Goal: Transaction & Acquisition: Purchase product/service

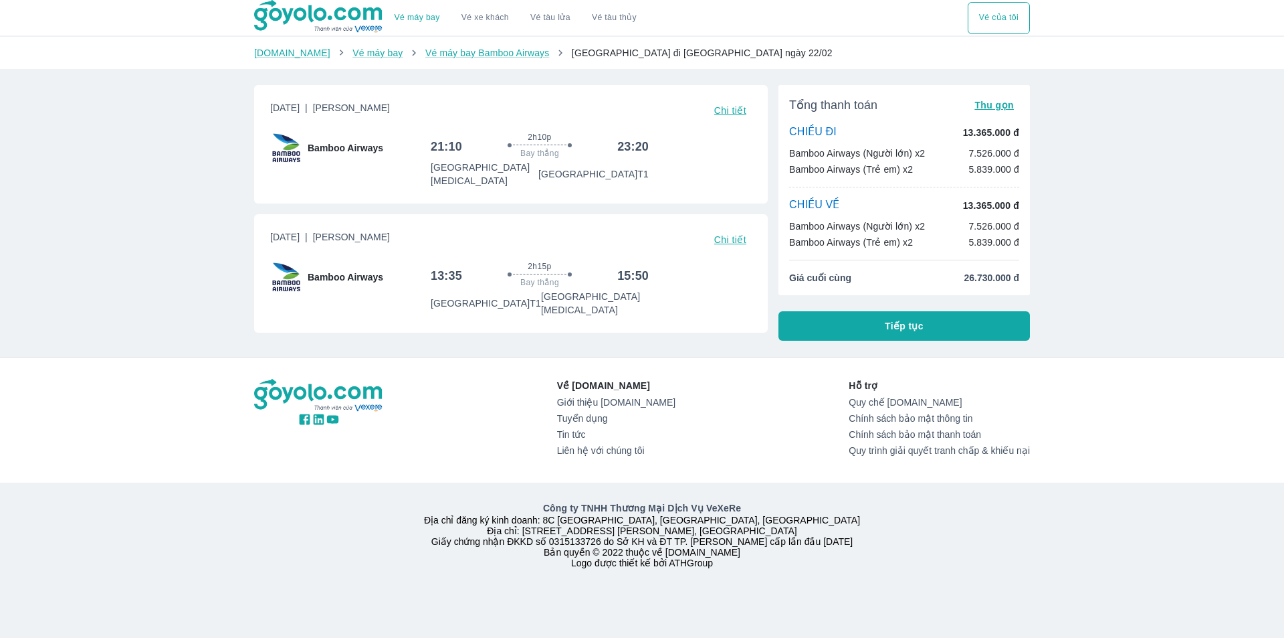
click at [1187, 269] on div "Vé máy bay Vé xe khách Vé tàu lửa Vé tàu thủy Vé của tôi [DOMAIN_NAME] Vé máy b…" at bounding box center [642, 319] width 1284 height 638
click at [1007, 15] on button "Vé của tôi" at bounding box center [999, 18] width 62 height 32
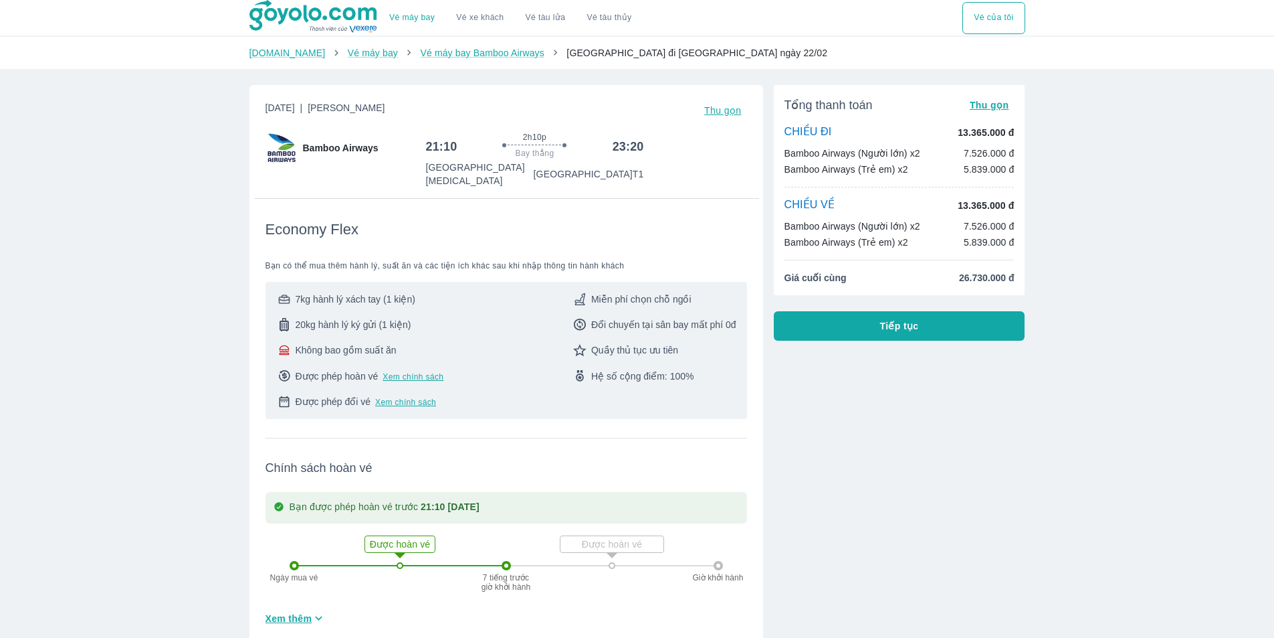
click at [859, 321] on button "Tiếp tục" at bounding box center [900, 325] width 252 height 29
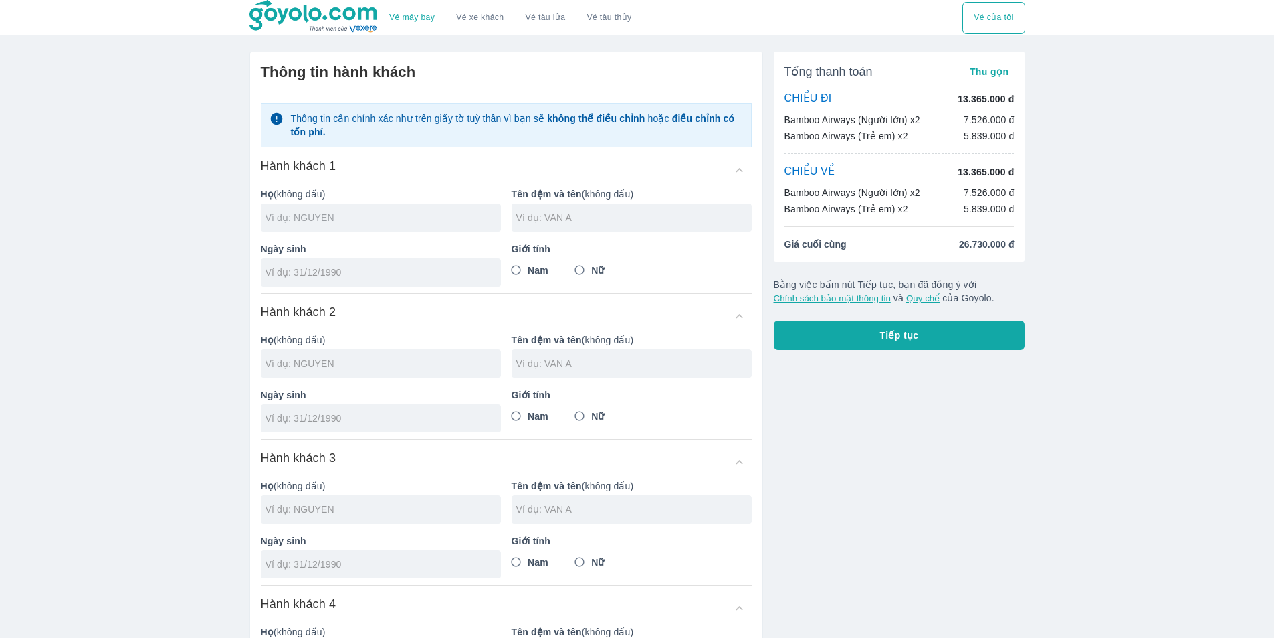
click at [311, 219] on input "text" at bounding box center [383, 217] width 235 height 13
drag, startPoint x: 296, startPoint y: 219, endPoint x: 385, endPoint y: 219, distance: 89.0
click at [385, 219] on input "PHAM NGOC QUYNH" at bounding box center [383, 217] width 235 height 13
type input "PHAM"
click at [529, 218] on input "text" at bounding box center [633, 217] width 235 height 13
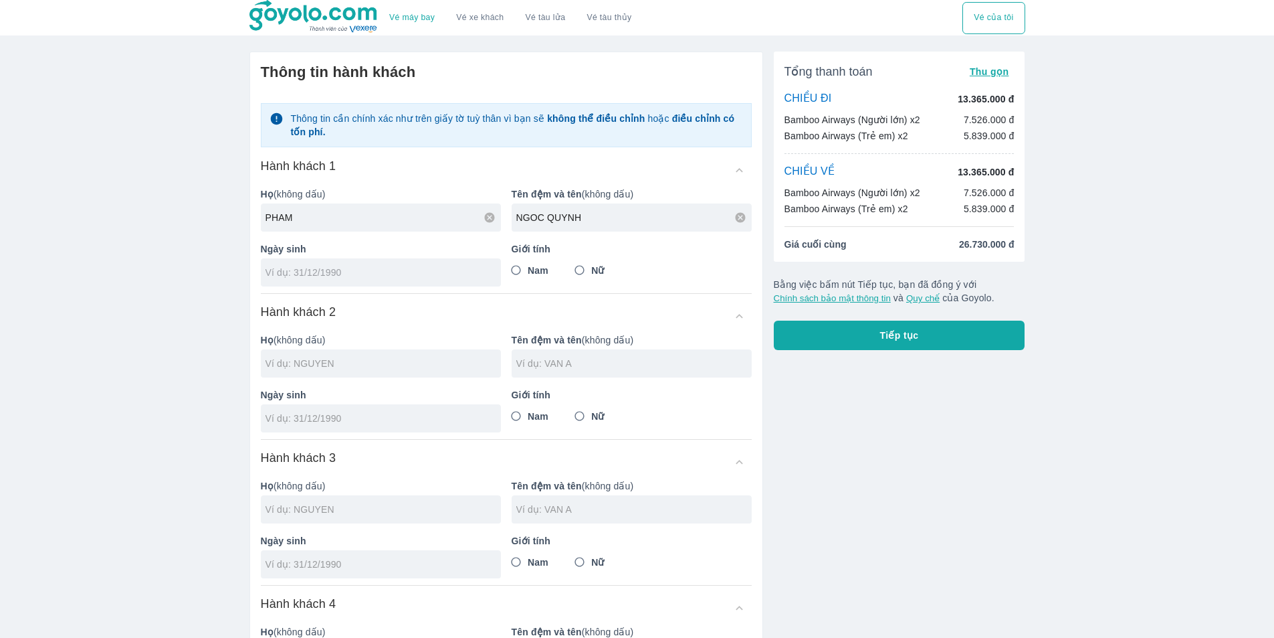
type input "NGOC QUYNH"
click at [320, 274] on input "tel" at bounding box center [377, 272] width 222 height 13
type input "[DATE]"
click at [581, 272] on input "Nữ" at bounding box center [580, 270] width 24 height 24
radio input "true"
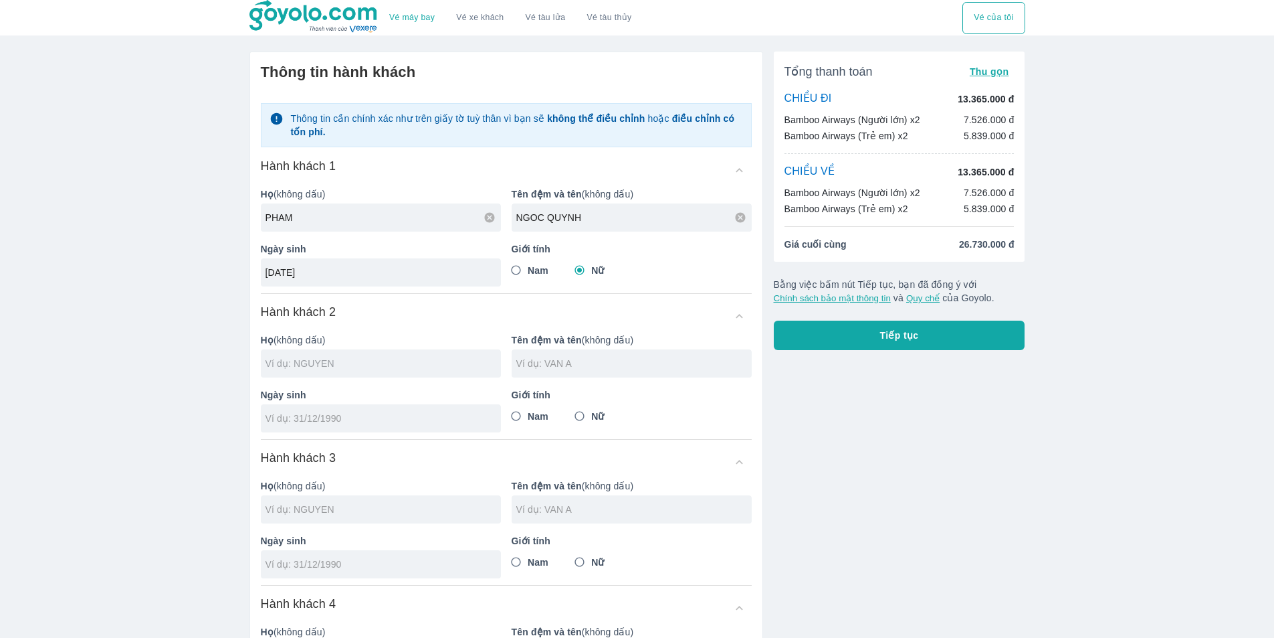
click at [280, 359] on input "text" at bounding box center [383, 363] width 235 height 13
type input "PHAM"
type input "PHAM NGOC QUYNH"
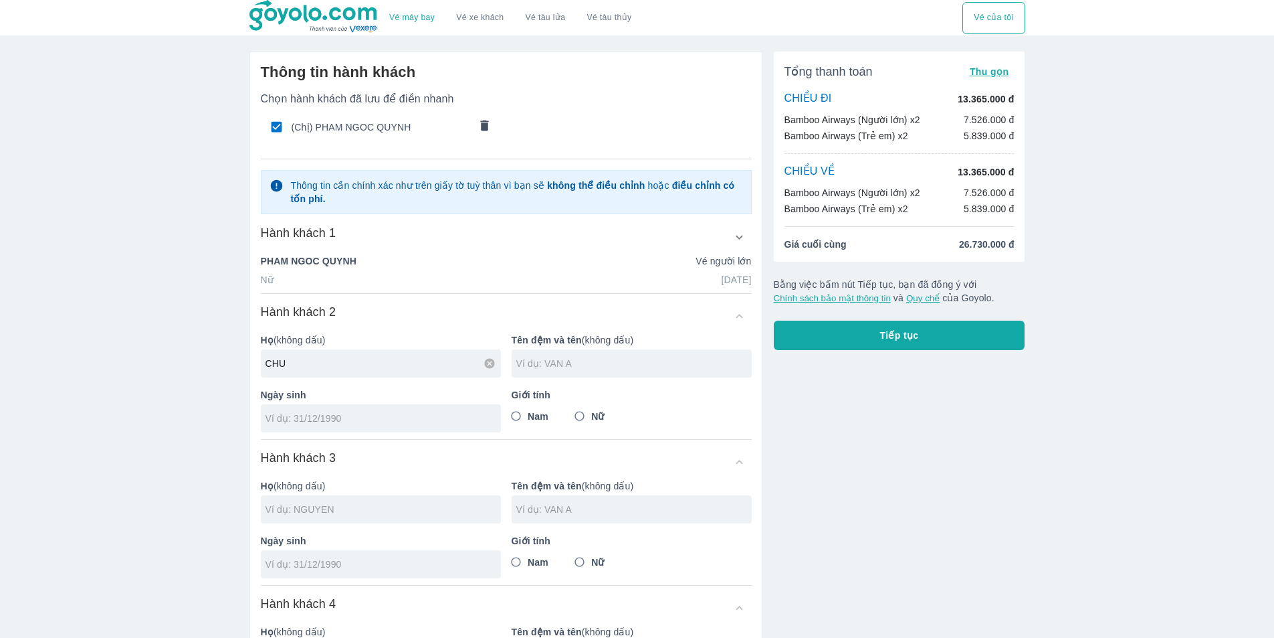
type input "CHU"
click at [543, 366] on input "text" at bounding box center [633, 363] width 235 height 13
click at [391, 393] on div "Ngày sinh" at bounding box center [375, 404] width 251 height 55
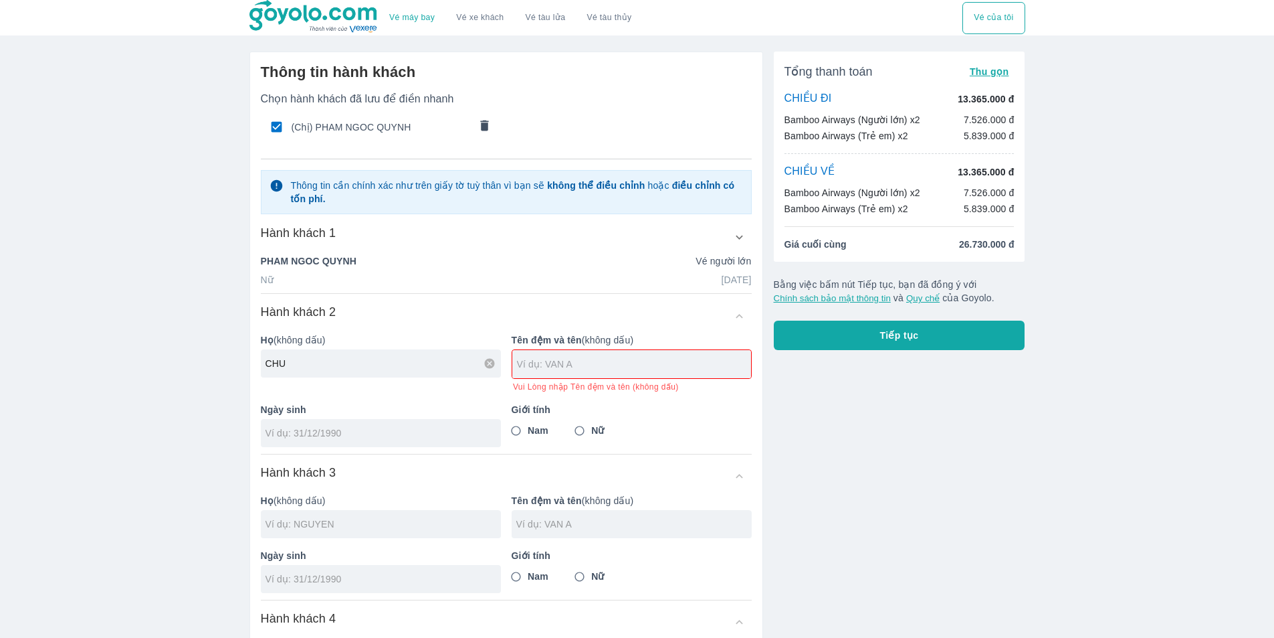
click at [531, 365] on input "text" at bounding box center [634, 363] width 234 height 13
type input "VAN THUAN"
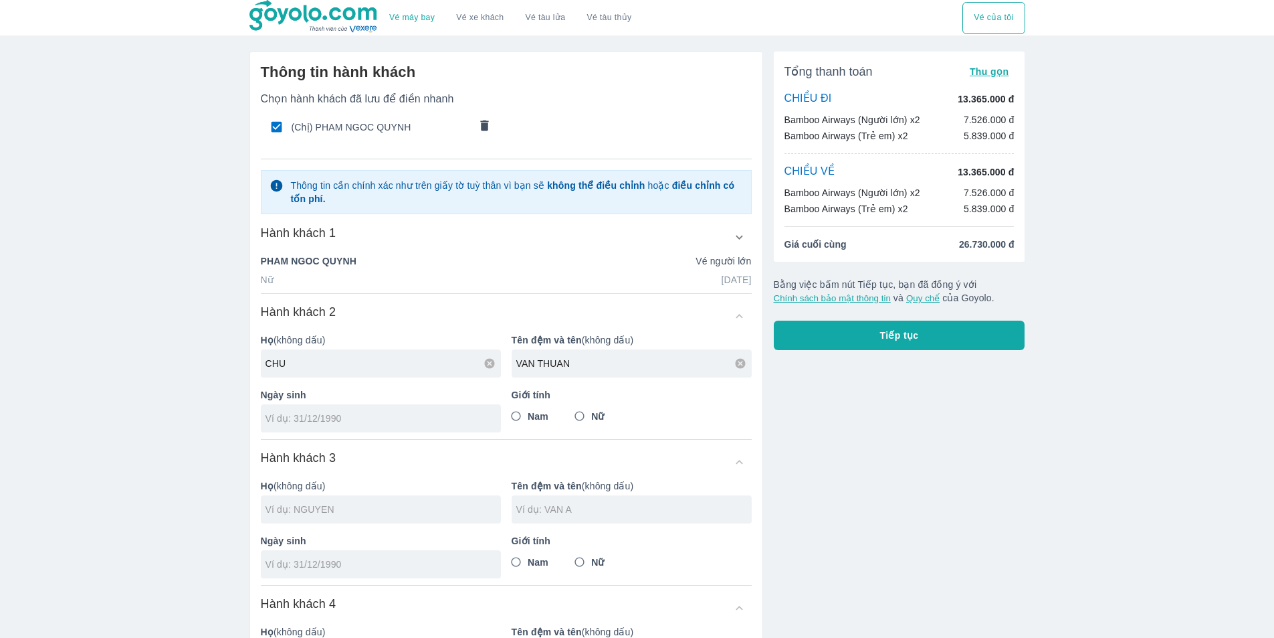
click at [517, 432] on div "Giới tính Nam Nữ" at bounding box center [626, 404] width 251 height 55
click at [517, 419] on input "Nam" at bounding box center [516, 416] width 24 height 24
radio input "true"
click at [303, 423] on input "tel" at bounding box center [377, 417] width 222 height 13
type input "[DATE]"
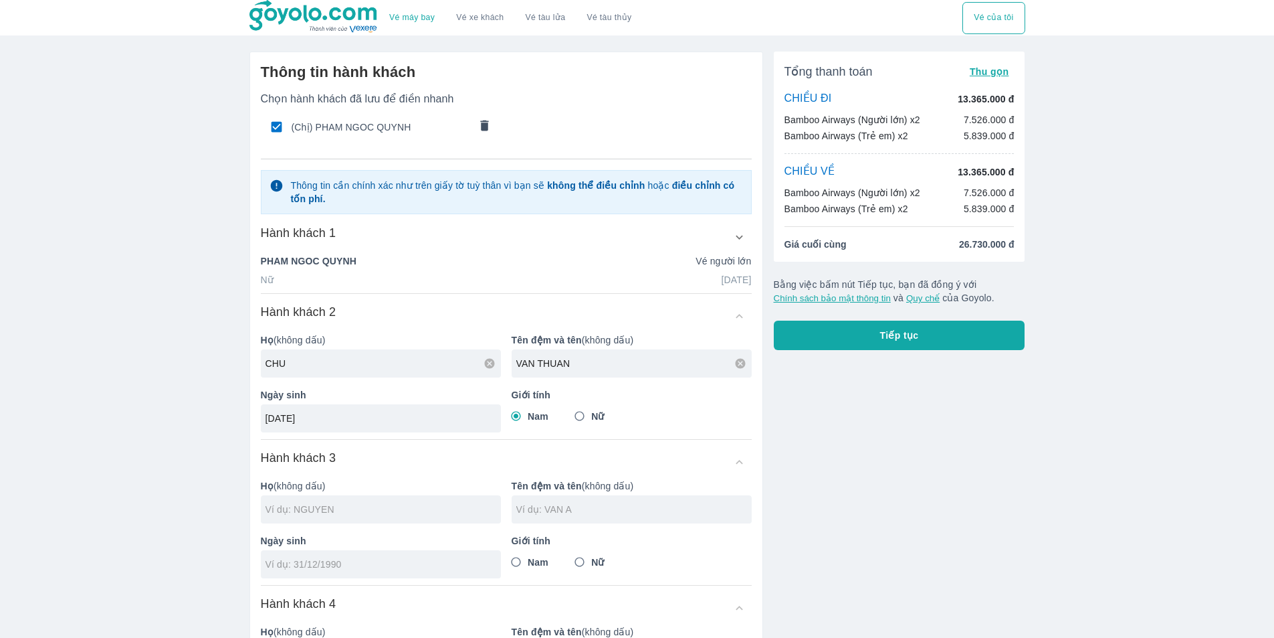
click at [317, 490] on p "Họ (không dấu)" at bounding box center [381, 485] width 240 height 13
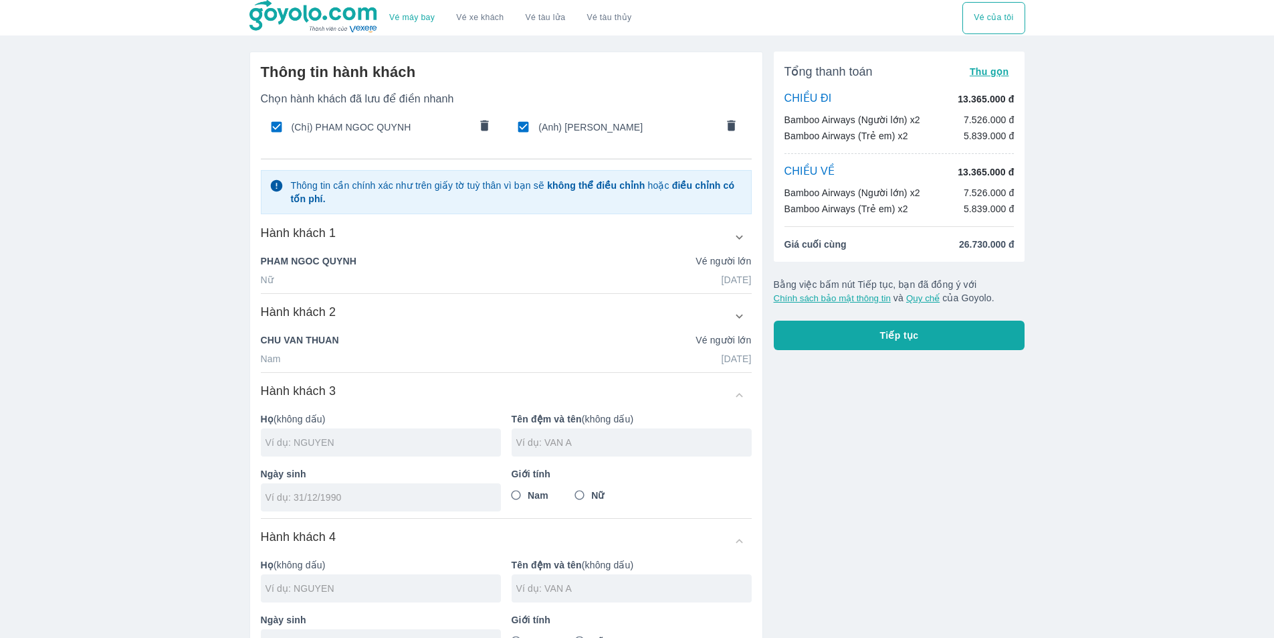
click at [284, 444] on input "text" at bounding box center [383, 441] width 235 height 13
type input "CHU"
click at [549, 445] on input "text" at bounding box center [633, 441] width 235 height 13
type input "[PERSON_NAME]"
click at [518, 494] on input "Nam" at bounding box center [516, 495] width 24 height 24
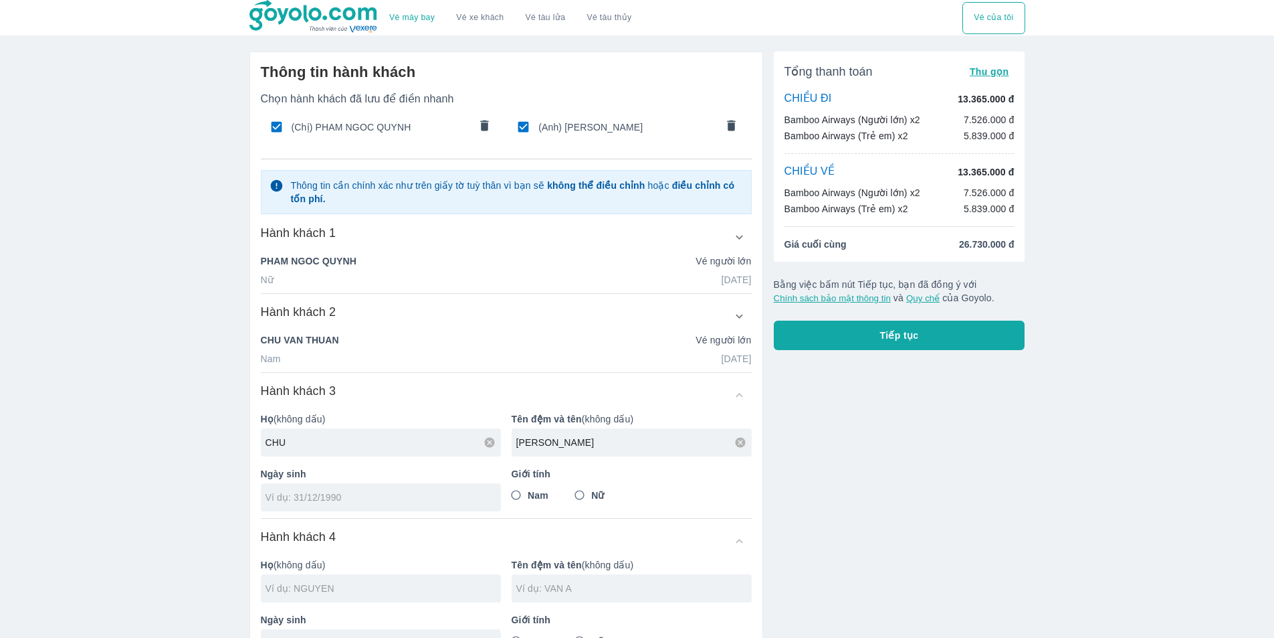
radio input "true"
click at [320, 500] on input "tel" at bounding box center [377, 496] width 222 height 13
click at [288, 498] on input "20/32/017" at bounding box center [377, 496] width 222 height 13
click at [436, 541] on div "Hành khách 4" at bounding box center [506, 540] width 491 height 24
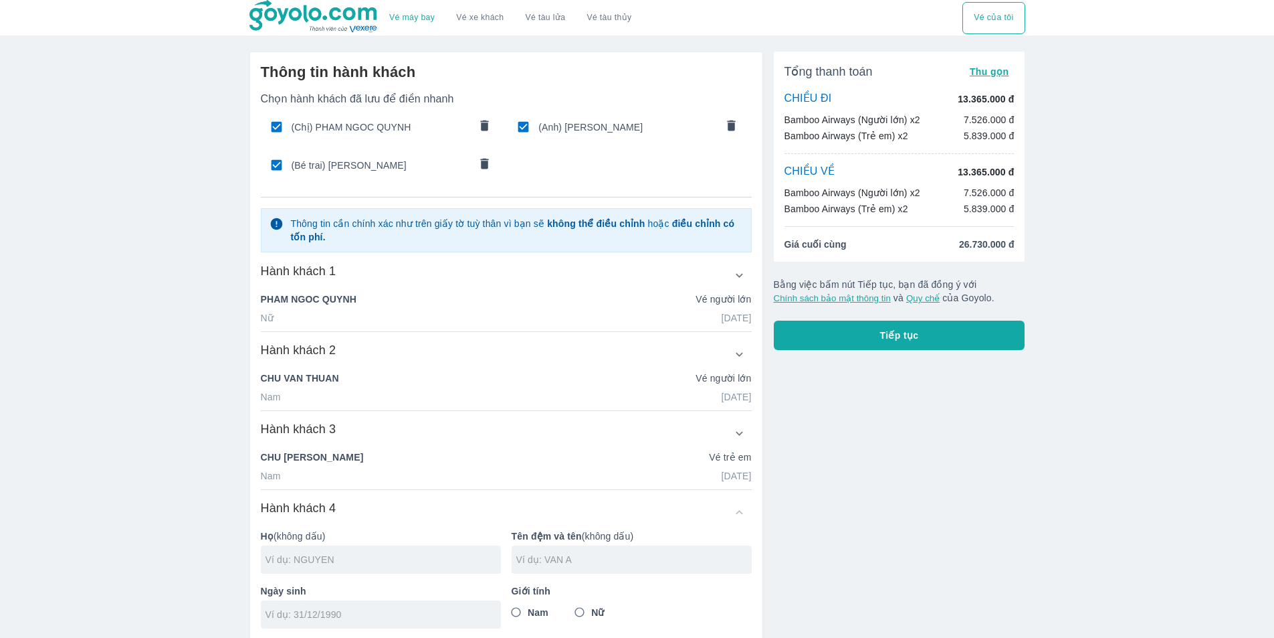
type input "[DATE]"
click at [296, 563] on input "text" at bounding box center [383, 559] width 235 height 13
type input "CHU"
click at [532, 559] on input "text" at bounding box center [633, 559] width 235 height 13
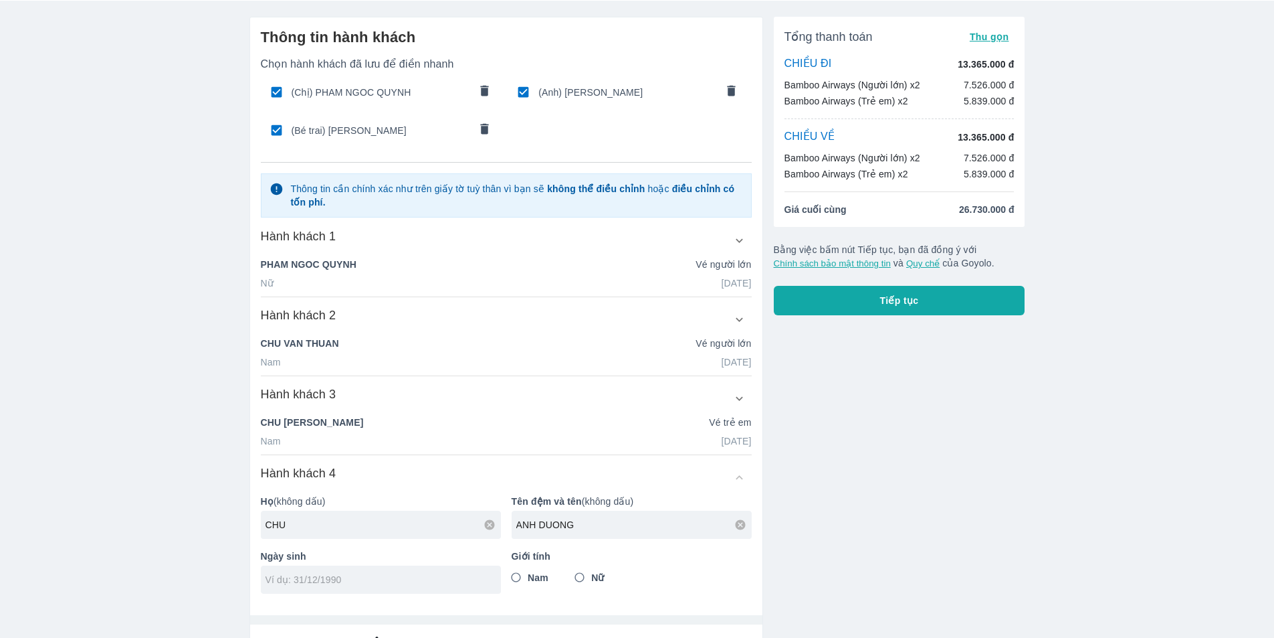
scroll to position [67, 0]
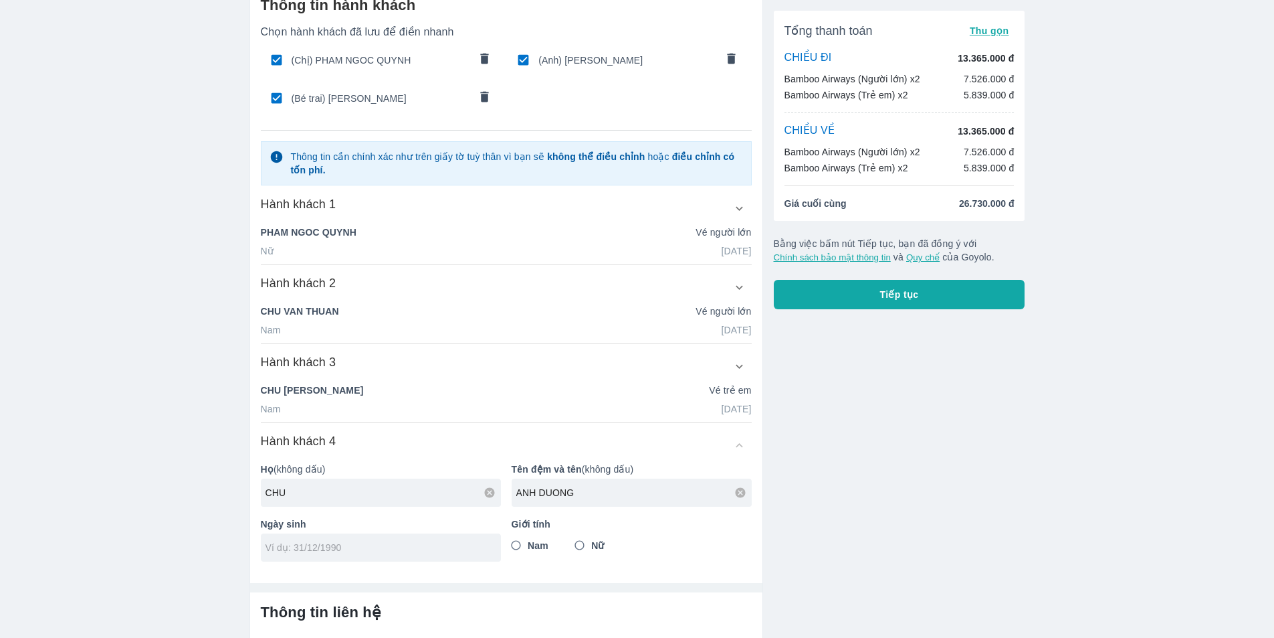
type input "ANH DUONG"
click at [310, 549] on input "tel" at bounding box center [377, 547] width 222 height 13
type input "[DATE]"
click at [578, 547] on input "Nữ" at bounding box center [580, 545] width 24 height 24
radio input "true"
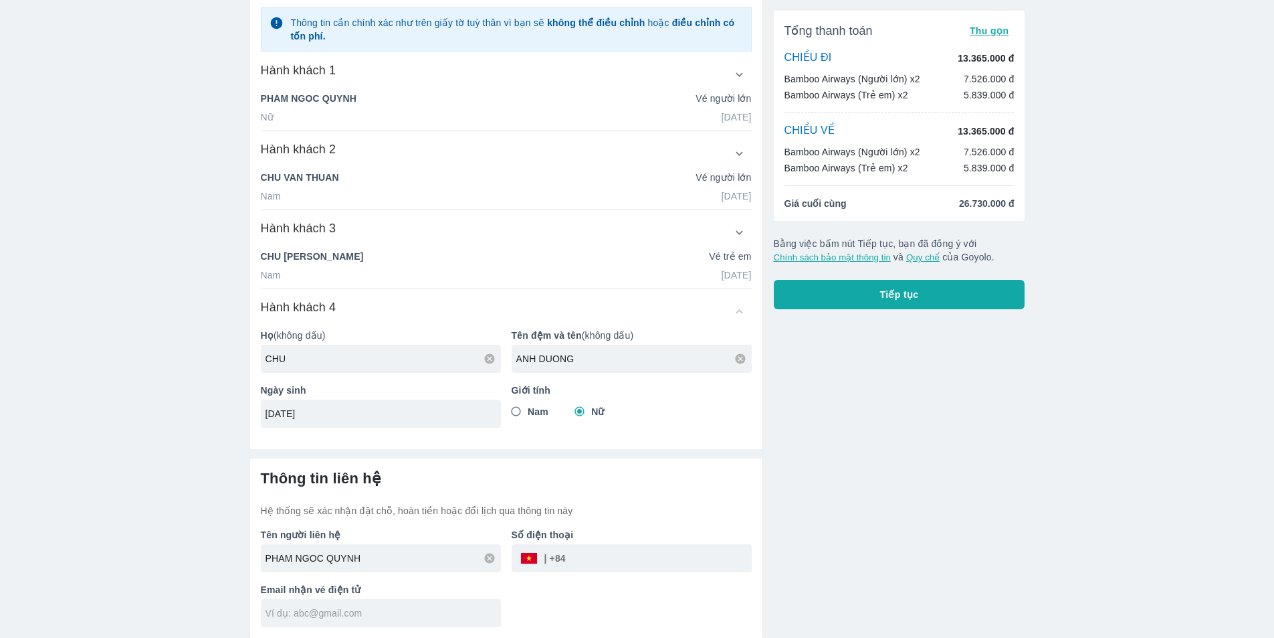
scroll to position [202, 0]
click at [584, 555] on input "tel" at bounding box center [659, 557] width 186 height 32
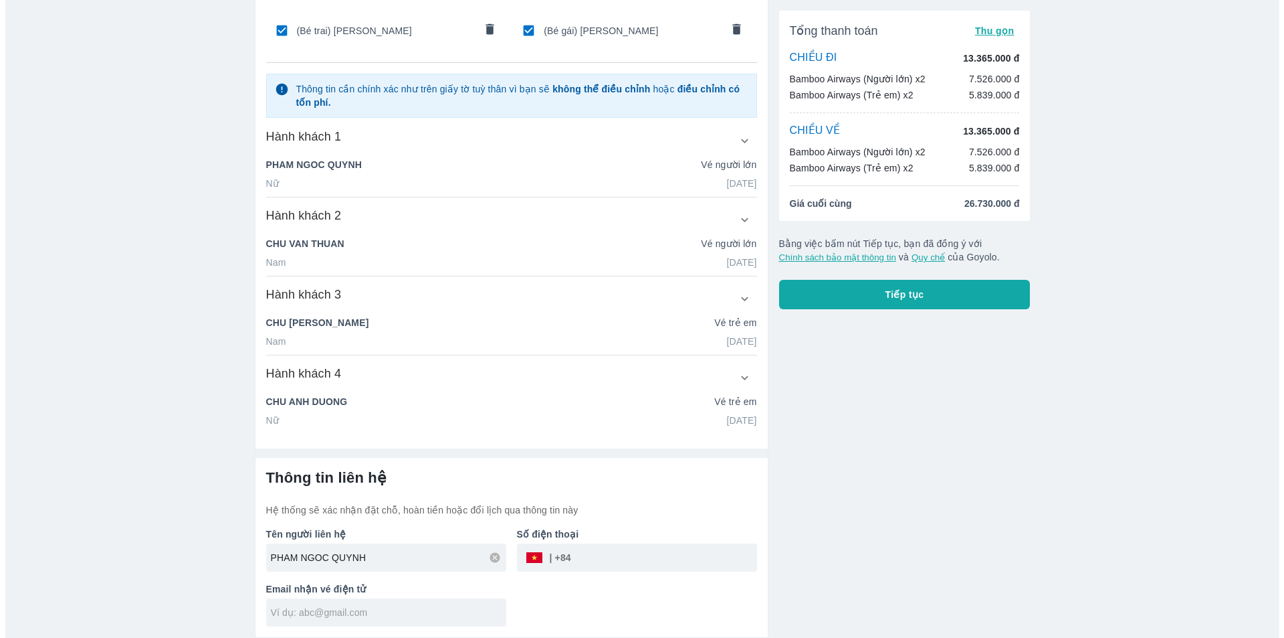
scroll to position [135, 0]
type input "389439239"
click at [299, 614] on input "text" at bounding box center [383, 611] width 235 height 13
type input "Q"
type input "[EMAIL_ADDRESS][DOMAIN_NAME]"
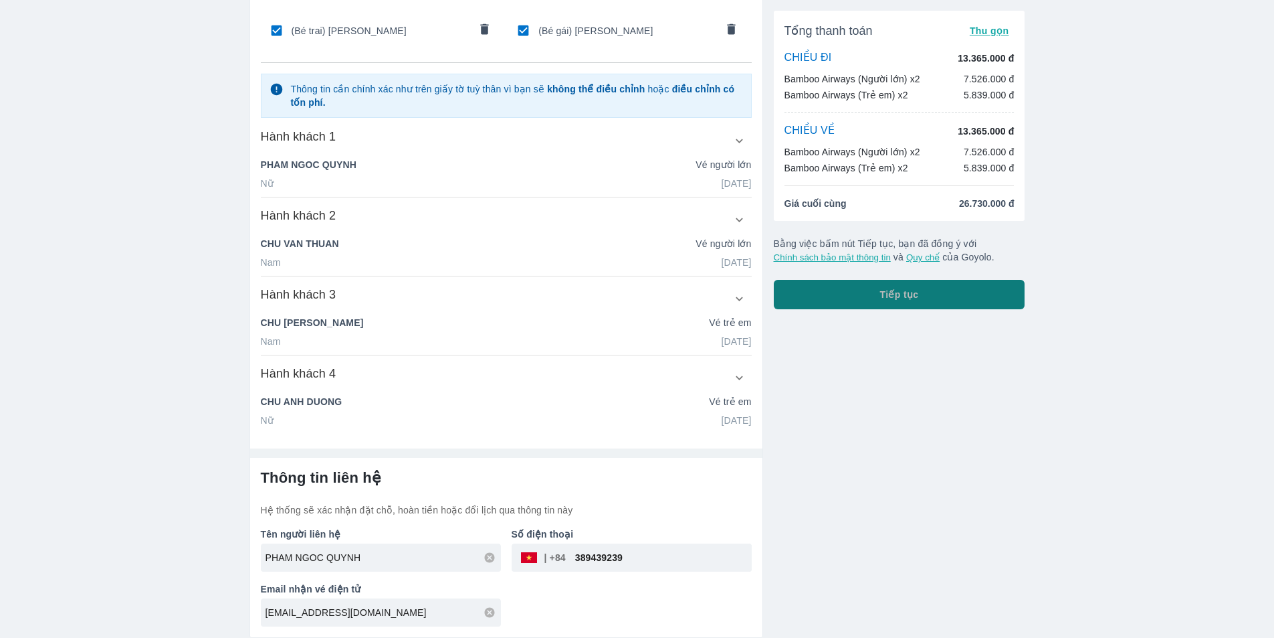
click at [885, 299] on span "Tiếp tục" at bounding box center [899, 294] width 39 height 13
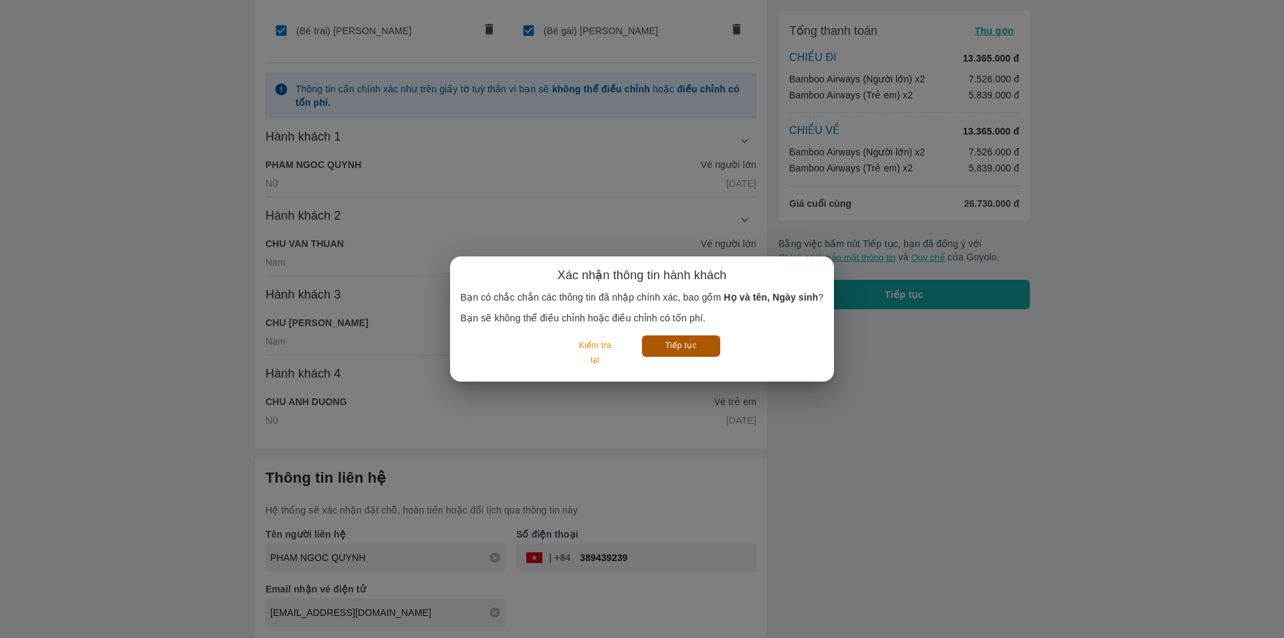
click at [685, 345] on button "Tiếp tục" at bounding box center [681, 345] width 78 height 21
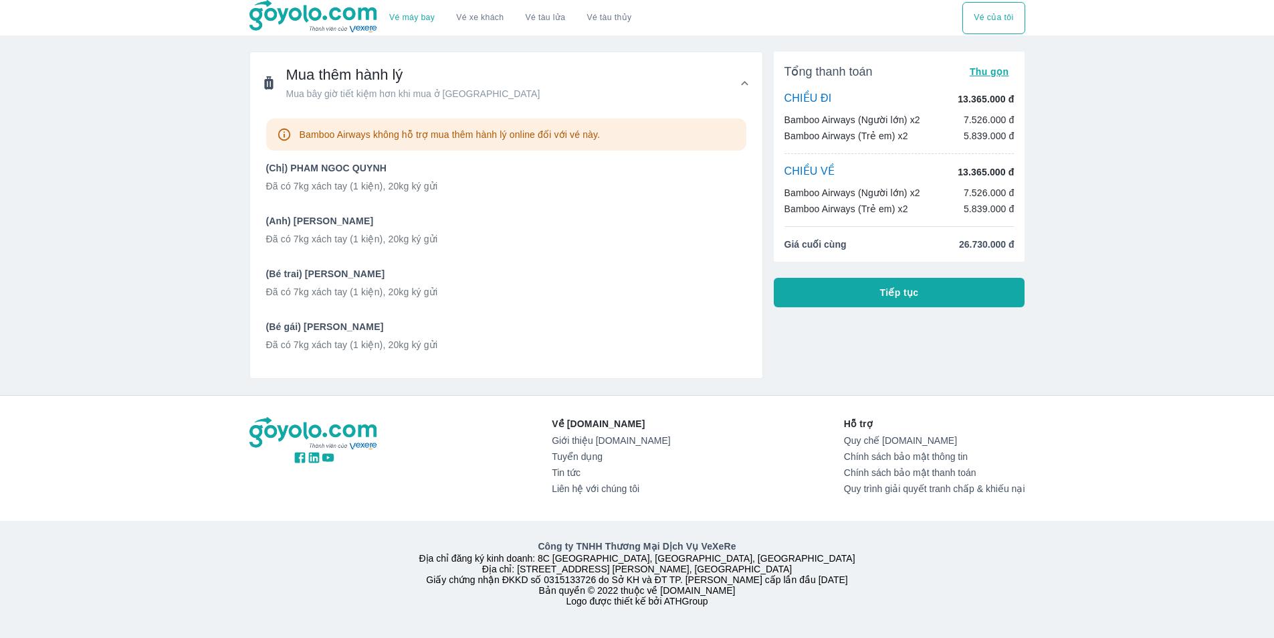
click at [213, 619] on div "Công ty TNHH Thương Mại Dịch Vụ VeXeRe Địa chỉ đăng ký kinh doanh: 8C [GEOGRAPH…" at bounding box center [637, 572] width 1274 height 104
